Goal: Information Seeking & Learning: Understand process/instructions

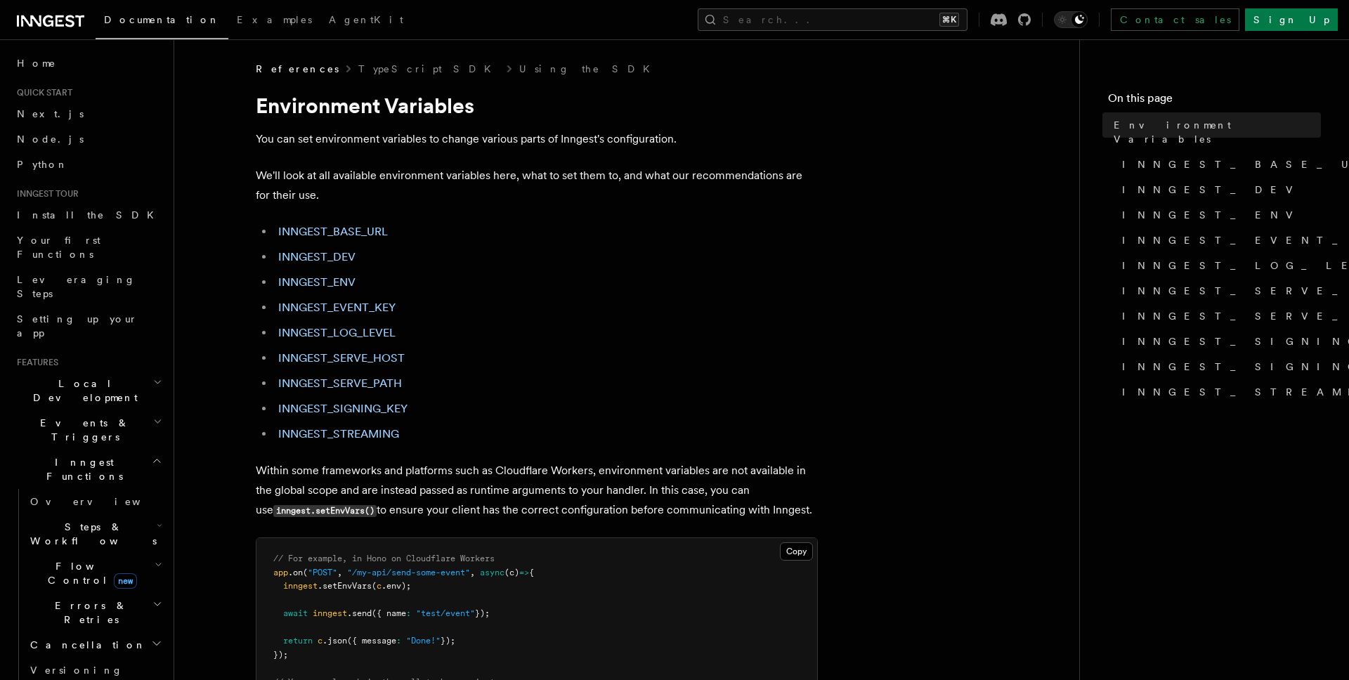
click at [288, 110] on h1 "Environment Variables" at bounding box center [537, 105] width 562 height 25
click at [417, 115] on h1 "Environment Variables" at bounding box center [537, 105] width 562 height 25
click at [294, 103] on h1 "Environment Variables" at bounding box center [537, 105] width 562 height 25
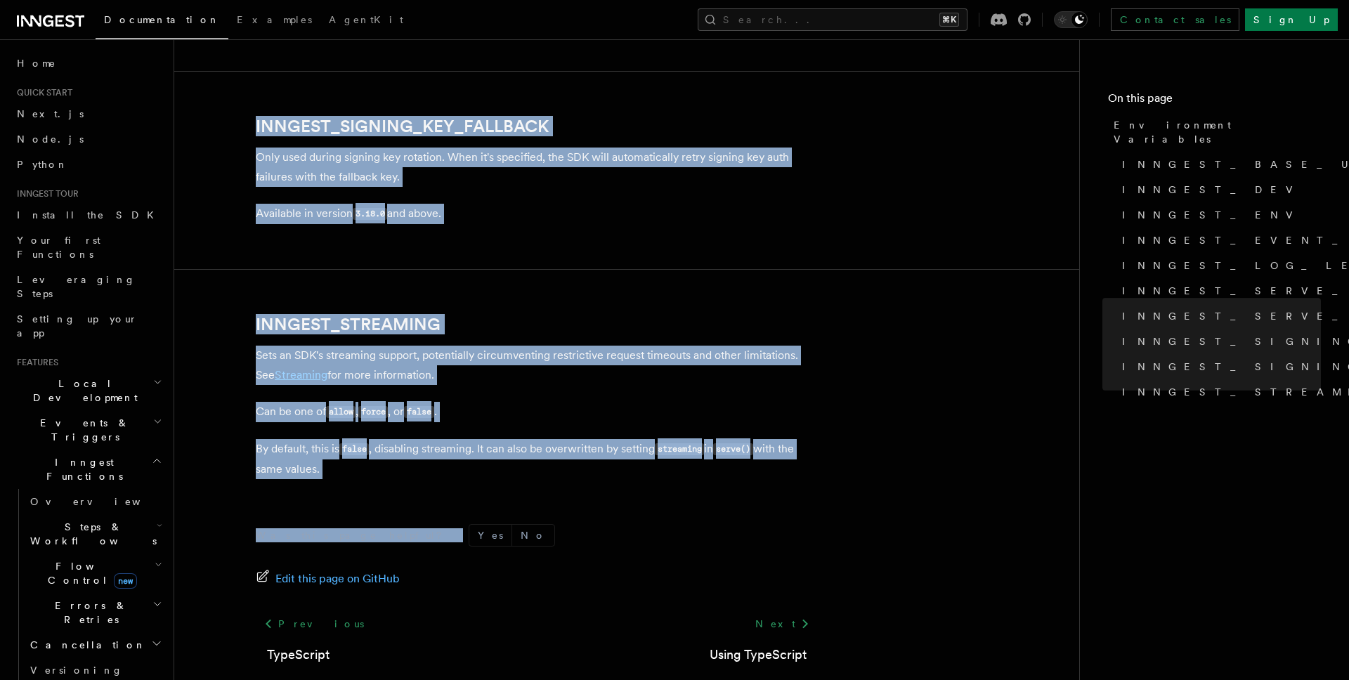
scroll to position [2696, 0]
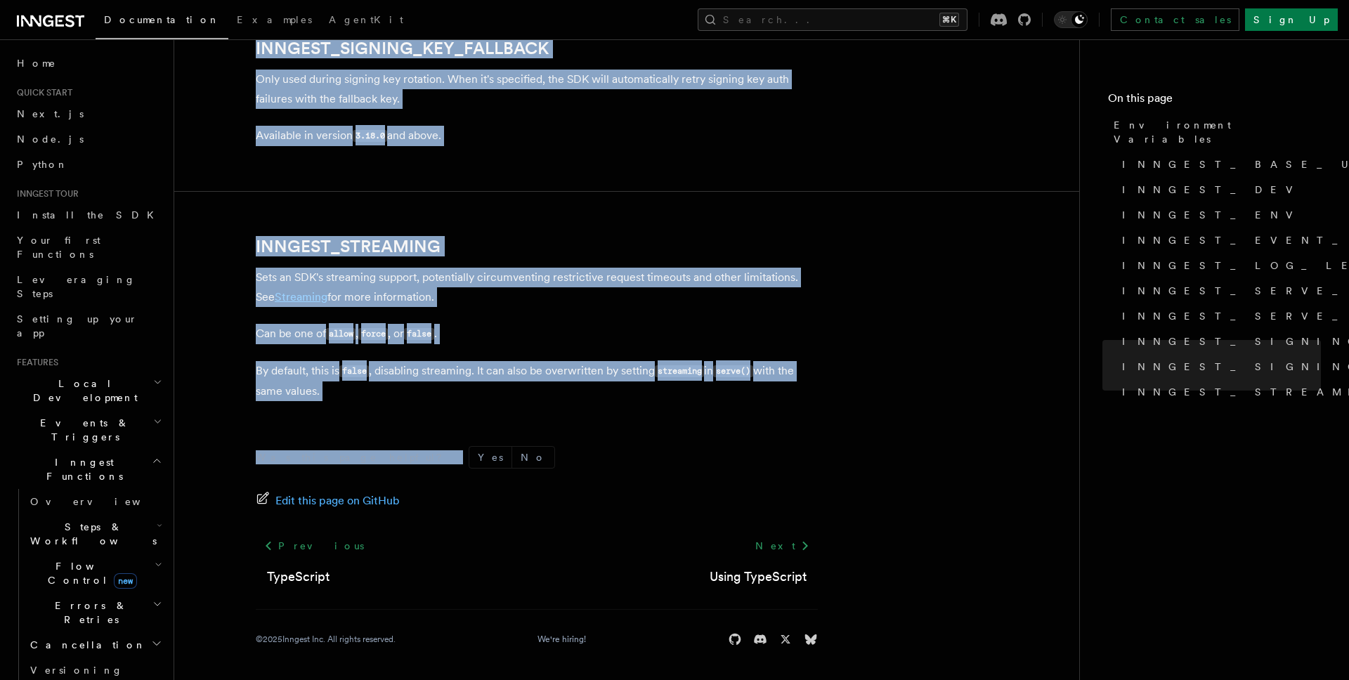
copy article "Environment Variables You can set environment variables to change various parts…"
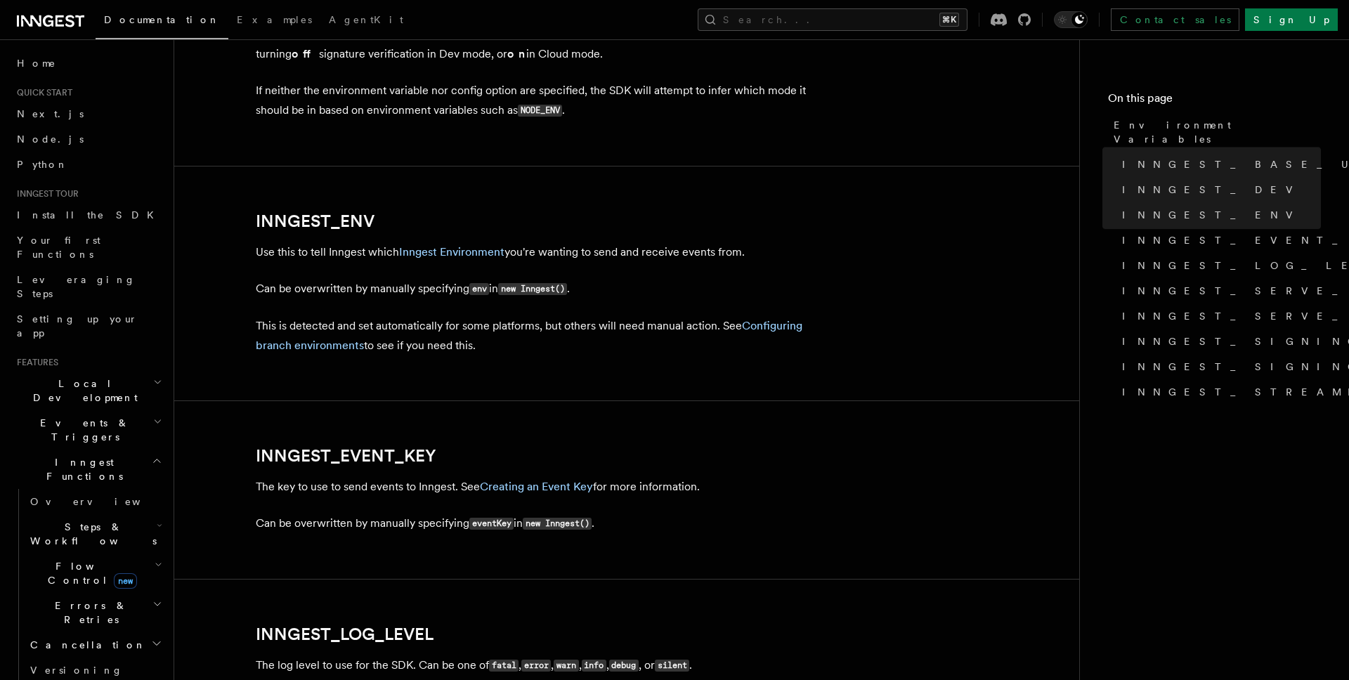
scroll to position [1228, 0]
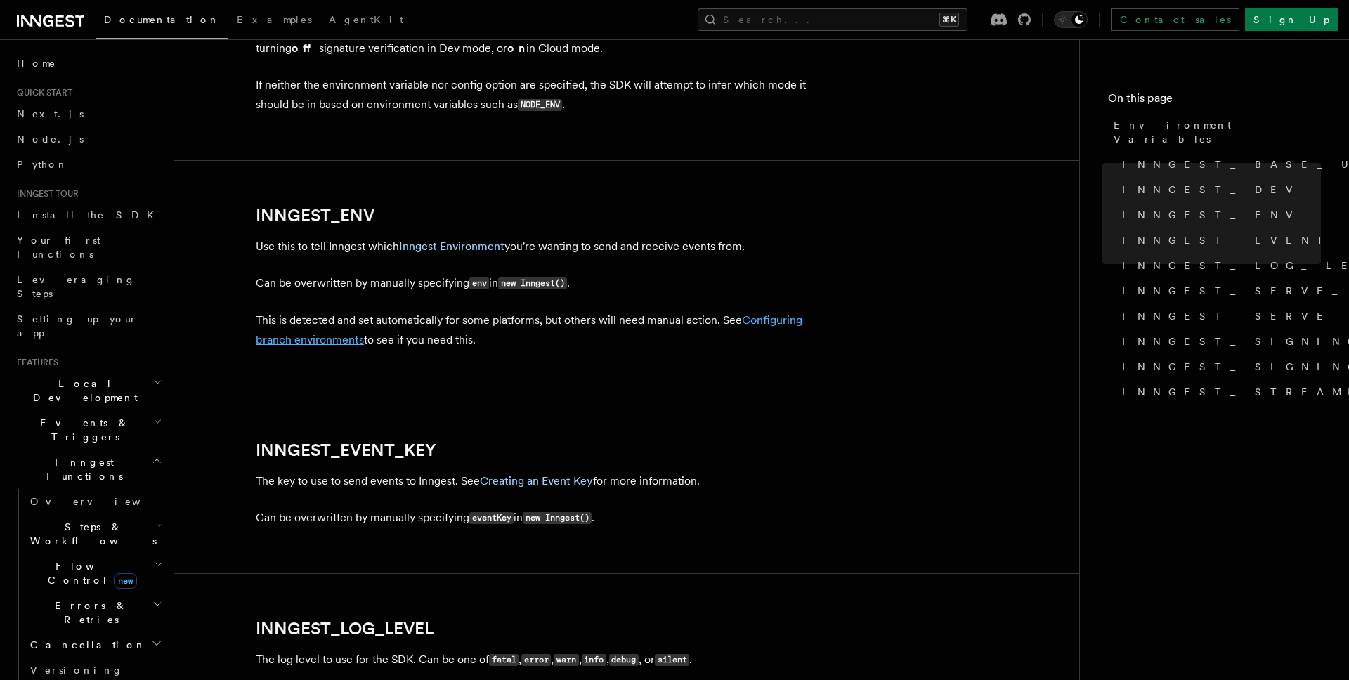
click at [315, 341] on link "Configuring branch environments" at bounding box center [529, 329] width 547 height 33
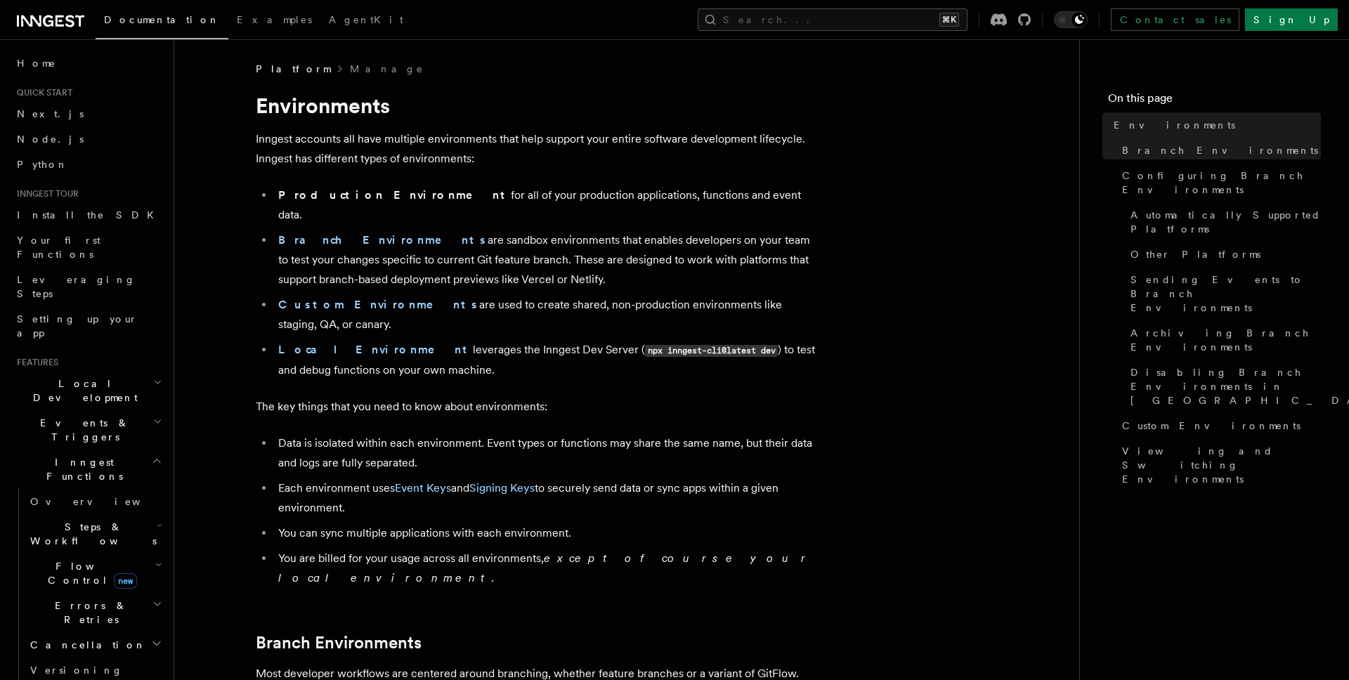
click at [302, 340] on li "Local Environment leverages the Inngest Dev Server ( npx inngest-cli@latest dev…" at bounding box center [546, 360] width 544 height 40
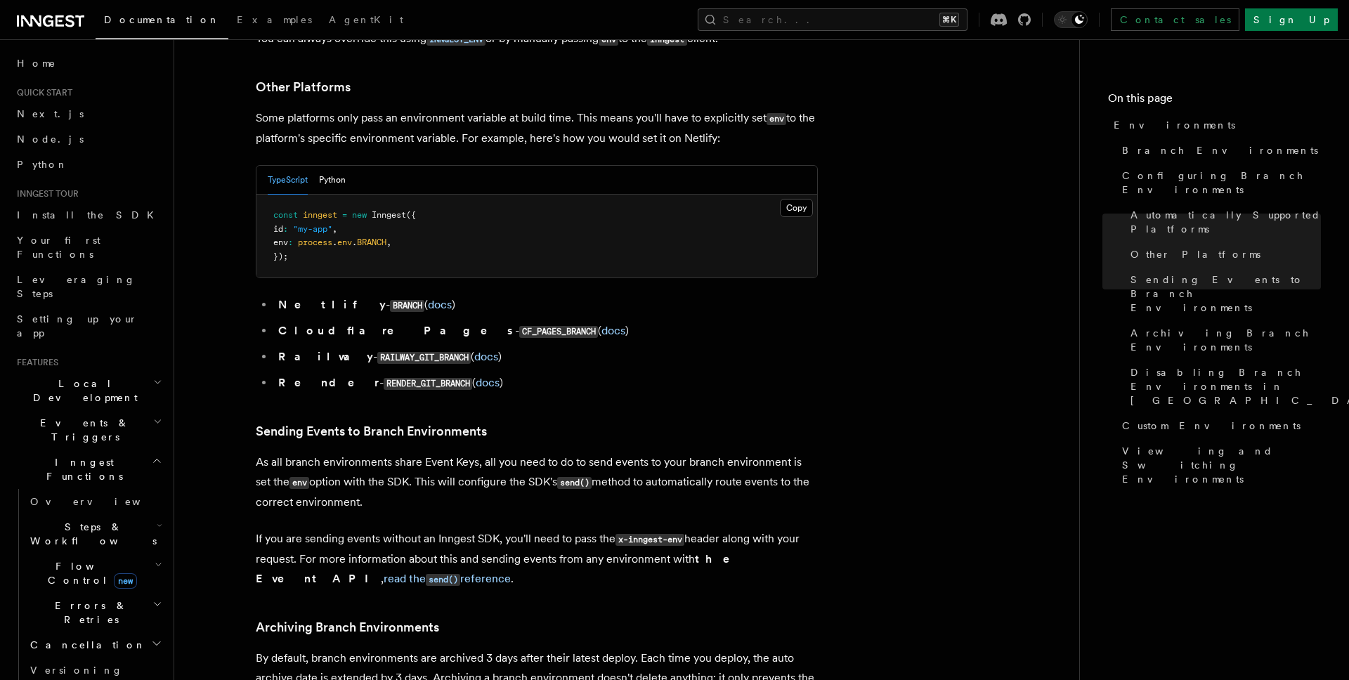
scroll to position [1884, 0]
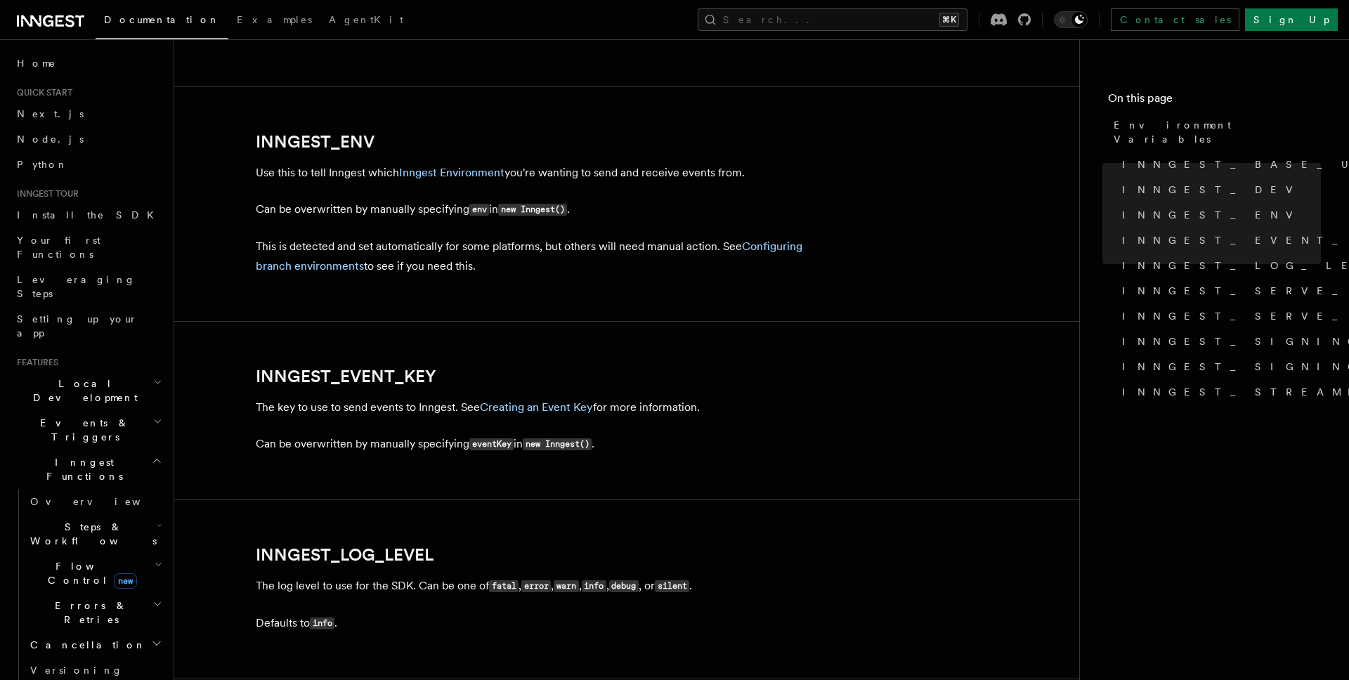
scroll to position [1334, 0]
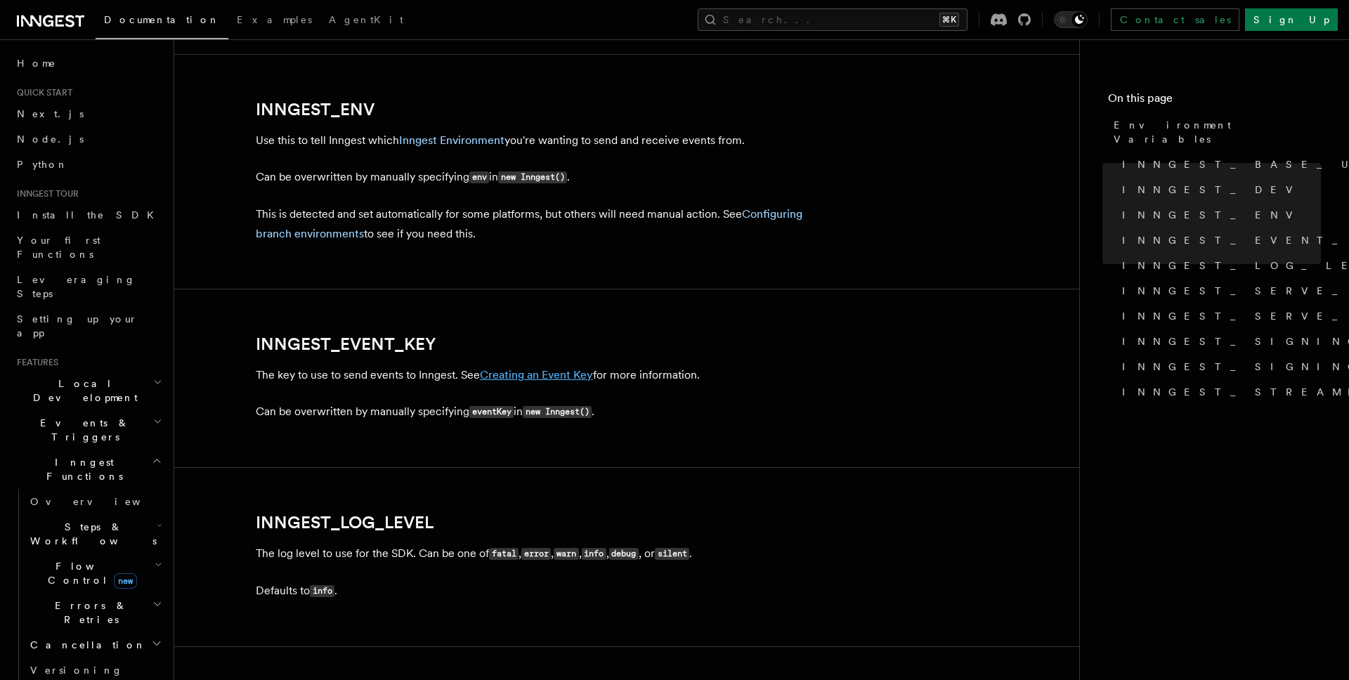
click at [550, 375] on link "Creating an Event Key" at bounding box center [536, 374] width 113 height 13
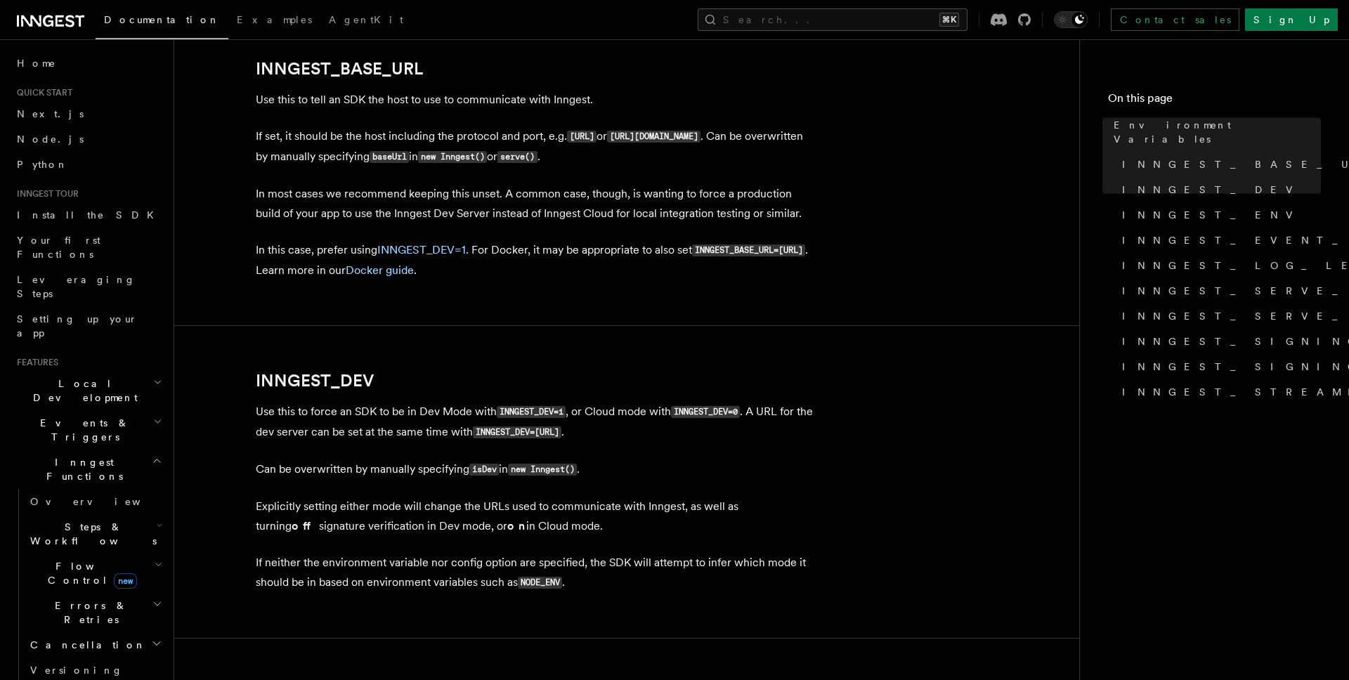
scroll to position [817, 0]
